Goal: Use online tool/utility: Utilize a website feature to perform a specific function

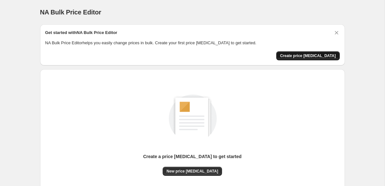
click at [309, 56] on span "Create price [MEDICAL_DATA]" at bounding box center [308, 55] width 56 height 5
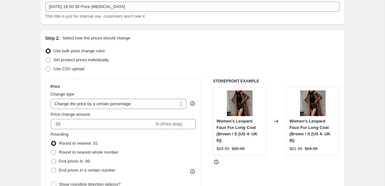
scroll to position [50, 0]
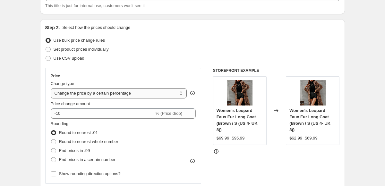
click at [135, 93] on select "Change the price to a certain amount Change the price by a certain amount Chang…" at bounding box center [119, 93] width 136 height 10
select select "to"
click at [51, 88] on select "Change the price to a certain amount Change the price by a certain amount Chang…" at bounding box center [119, 93] width 136 height 10
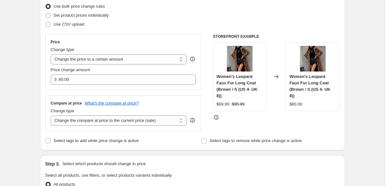
scroll to position [84, 0]
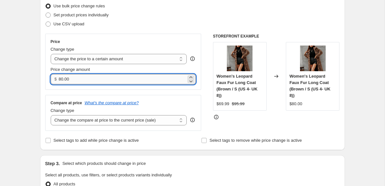
click at [95, 76] on input "80.00" at bounding box center [122, 79] width 127 height 10
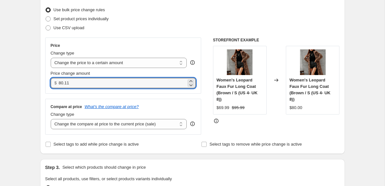
scroll to position [95, 0]
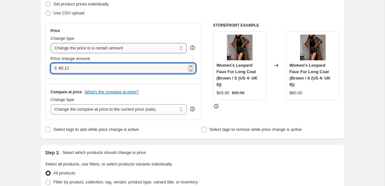
type input "80.11"
click at [101, 45] on select "Change the price to a certain amount Change the price by a certain amount Chang…" at bounding box center [119, 48] width 136 height 10
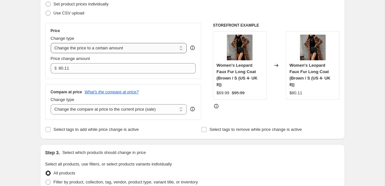
select select "no_change"
click at [51, 43] on select "Change the price to a certain amount Change the price by a certain amount Chang…" at bounding box center [119, 48] width 136 height 10
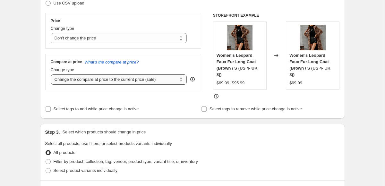
scroll to position [106, 0]
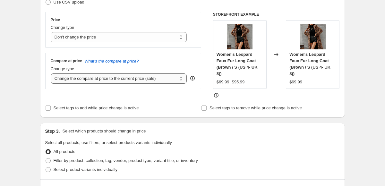
click at [115, 79] on select "Change the compare at price to the current price (sale) Change the compare at p…" at bounding box center [119, 78] width 136 height 10
select select "to"
click at [51, 73] on select "Change the compare at price to the current price (sale) Change the compare at p…" at bounding box center [119, 78] width 136 height 10
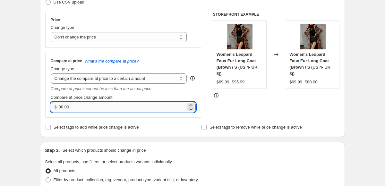
click at [87, 108] on input "80.00" at bounding box center [122, 107] width 127 height 10
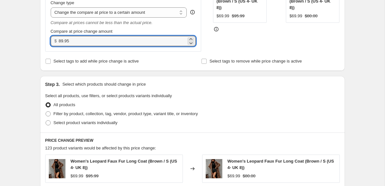
scroll to position [191, 0]
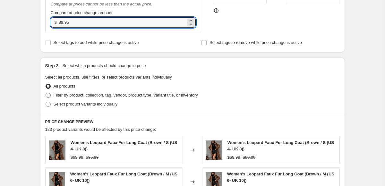
type input "89.95"
click at [74, 95] on span "Filter by product, collection, tag, vendor, product type, variant title, or inv…" at bounding box center [126, 95] width 144 height 5
click at [46, 93] on input "Filter by product, collection, tag, vendor, product type, variant title, or inv…" at bounding box center [46, 93] width 0 height 0
radio input "true"
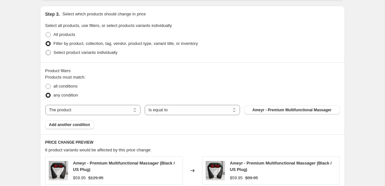
scroll to position [256, 0]
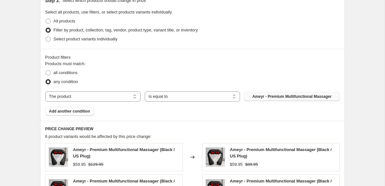
click at [287, 96] on span "Ameyr - Premium Multifunctional Massager" at bounding box center [291, 96] width 79 height 5
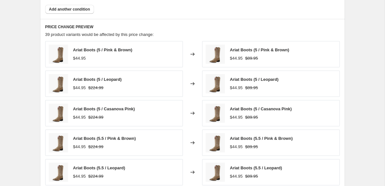
scroll to position [476, 0]
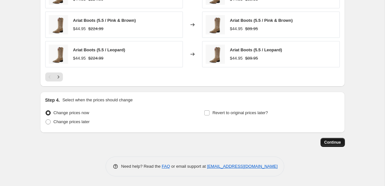
click at [337, 141] on span "Continue" at bounding box center [332, 142] width 17 height 5
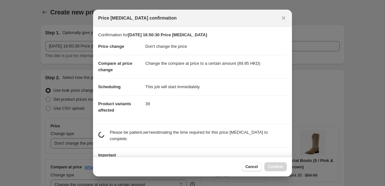
scroll to position [0, 0]
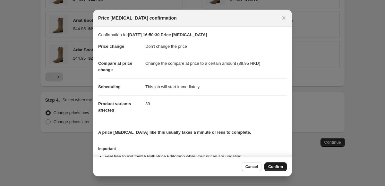
click at [273, 165] on span "Confirm" at bounding box center [275, 166] width 15 height 5
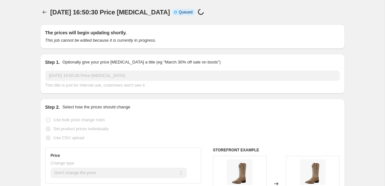
select select "no_change"
select select "to"
